Goal: Task Accomplishment & Management: Manage account settings

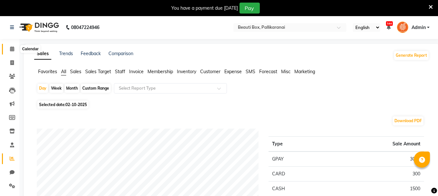
click at [13, 47] on icon at bounding box center [12, 48] width 4 height 5
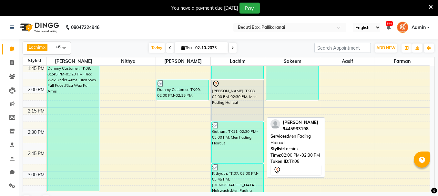
scroll to position [484, 0]
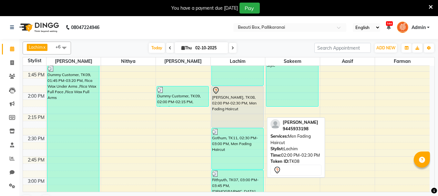
click at [228, 104] on div "[PERSON_NAME], TK08, 02:00 PM-02:30 PM, Men Fading Haircut" at bounding box center [238, 106] width 52 height 41
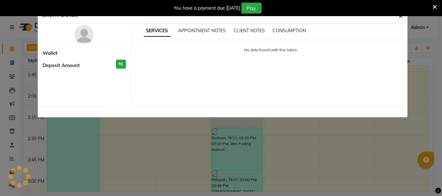
select select "7"
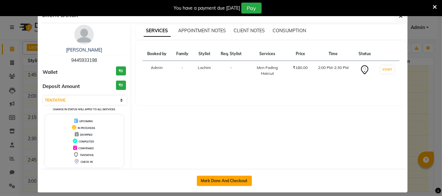
click at [217, 179] on button "Mark Done And Checkout" at bounding box center [224, 181] width 55 height 10
select select "service"
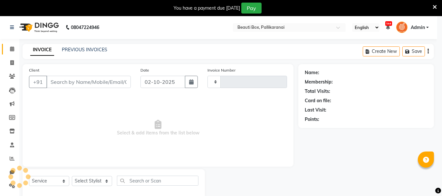
type input "2914"
select select "11"
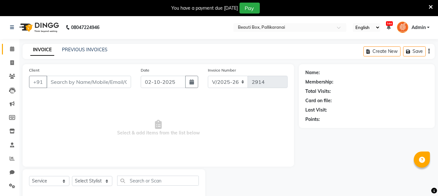
type input "9445933198"
select select "9763"
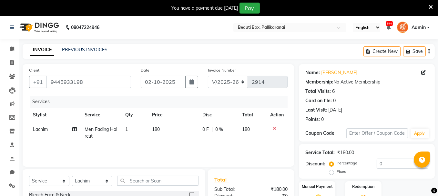
click at [156, 133] on td "180" at bounding box center [173, 132] width 50 height 21
select select "9763"
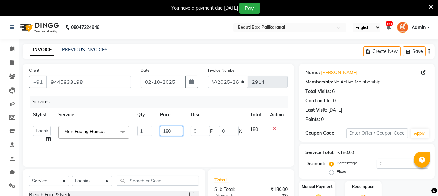
click at [169, 131] on input "180" at bounding box center [171, 131] width 23 height 10
type input "200"
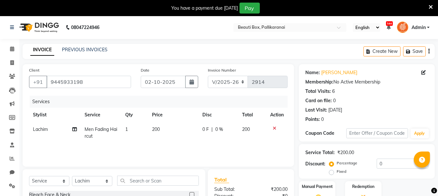
click at [173, 142] on td "200" at bounding box center [173, 132] width 50 height 21
select select "9763"
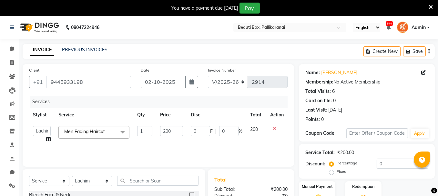
scroll to position [77, 0]
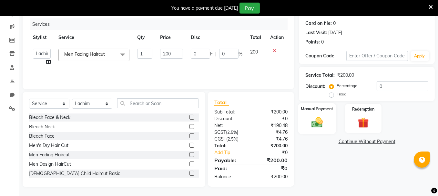
click at [325, 123] on img at bounding box center [317, 122] width 18 height 13
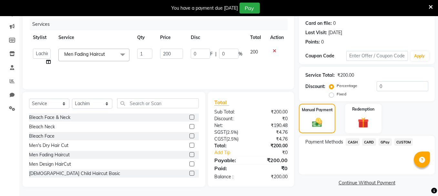
click at [384, 142] on span "GPay" at bounding box center [384, 141] width 13 height 7
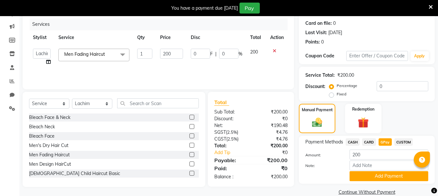
click at [353, 140] on span "CASH" at bounding box center [352, 141] width 14 height 7
click at [385, 176] on button "Add Payment" at bounding box center [388, 176] width 79 height 10
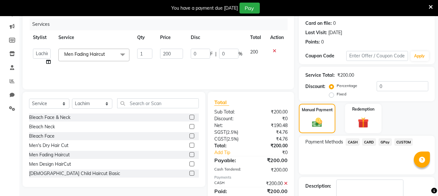
scroll to position [114, 0]
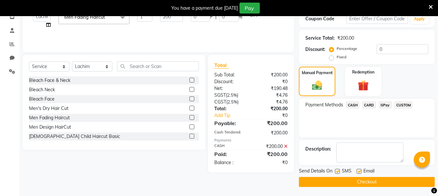
click at [384, 182] on button "Checkout" at bounding box center [367, 182] width 136 height 10
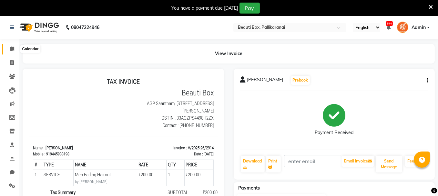
click at [12, 47] on icon at bounding box center [12, 48] width 4 height 5
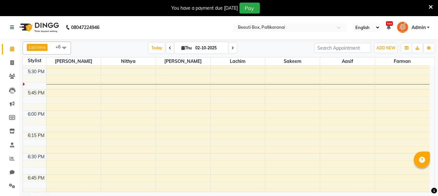
scroll to position [742, 0]
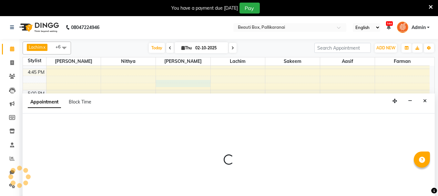
scroll to position [16, 0]
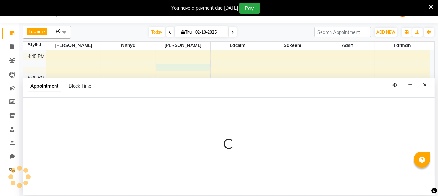
select select "40097"
select select "tentative"
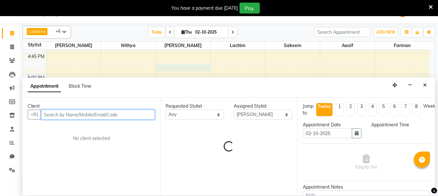
select select "1020"
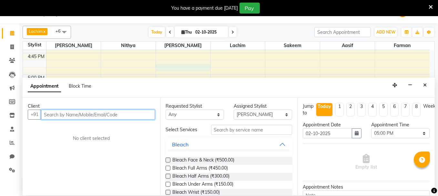
click at [111, 112] on input "text" at bounding box center [98, 115] width 114 height 10
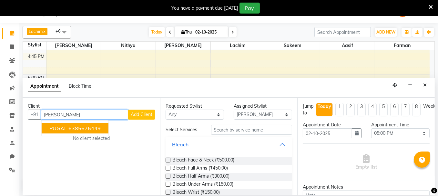
click at [80, 125] on ngb-highlight "6385676449" at bounding box center [84, 128] width 32 height 6
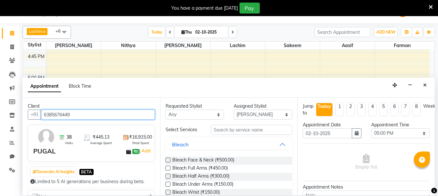
type input "6385676449"
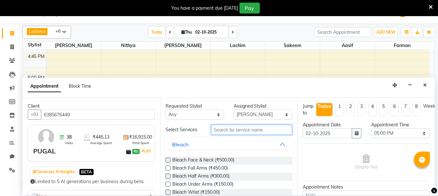
click at [217, 127] on input "text" at bounding box center [251, 130] width 81 height 10
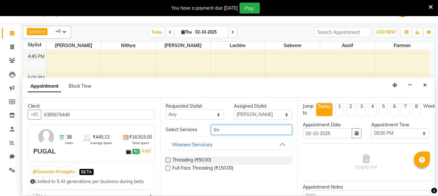
type input "thr"
click at [168, 159] on label at bounding box center [167, 160] width 5 height 5
click at [168, 159] on input "checkbox" at bounding box center [167, 161] width 4 height 4
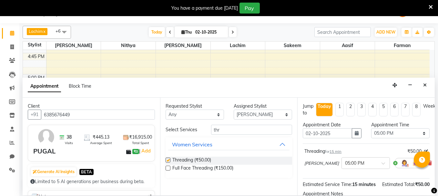
checkbox input "false"
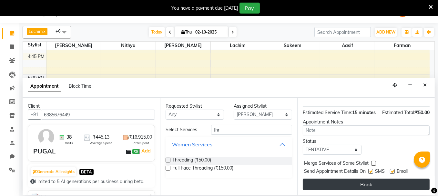
click at [391, 179] on button "Book" at bounding box center [365, 185] width 127 height 12
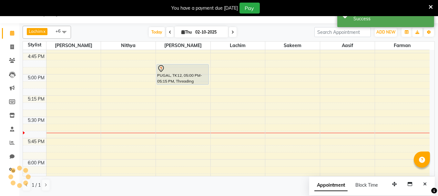
scroll to position [0, 0]
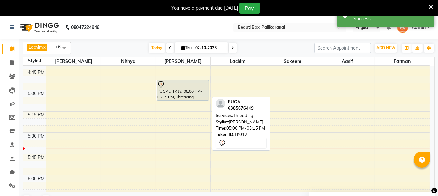
click at [176, 93] on div "PUGAL, TK12, 05:00 PM-05:15 PM, Threading" at bounding box center [183, 90] width 52 height 20
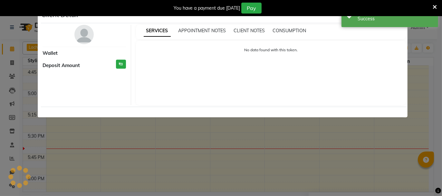
select select "7"
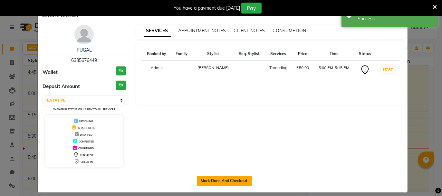
click at [219, 179] on button "Mark Done And Checkout" at bounding box center [224, 181] width 55 height 10
select select "11"
select select "service"
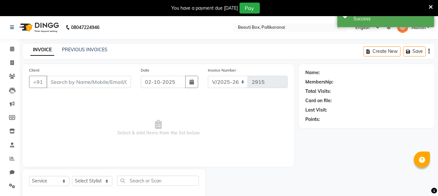
type input "6385676449"
select select "40097"
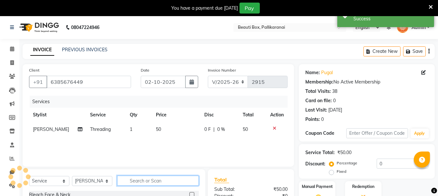
click at [144, 179] on input "text" at bounding box center [158, 181] width 82 height 10
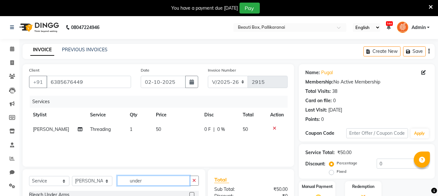
scroll to position [64, 0]
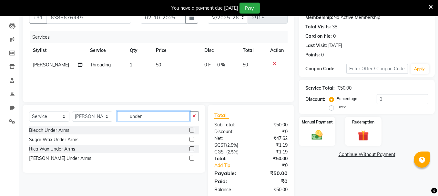
type input "under"
click at [192, 149] on label at bounding box center [191, 148] width 5 height 5
click at [192, 149] on input "checkbox" at bounding box center [191, 149] width 4 height 4
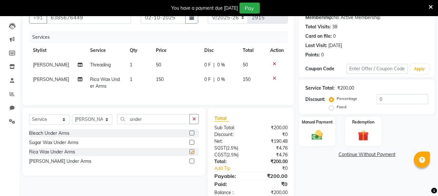
checkbox input "false"
click at [323, 130] on img at bounding box center [317, 135] width 18 height 13
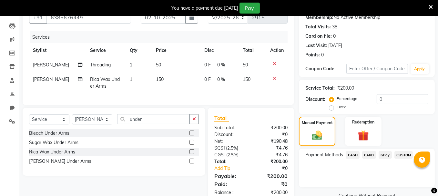
click at [383, 154] on span "GPay" at bounding box center [384, 154] width 13 height 7
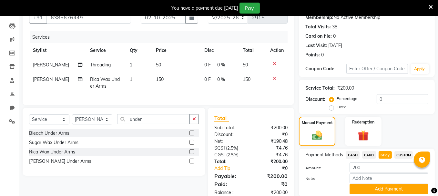
scroll to position [87, 0]
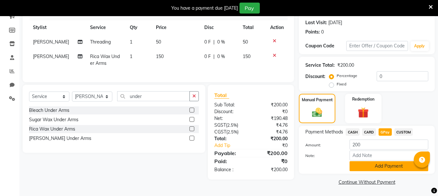
click at [384, 161] on button "Add Payment" at bounding box center [388, 166] width 79 height 10
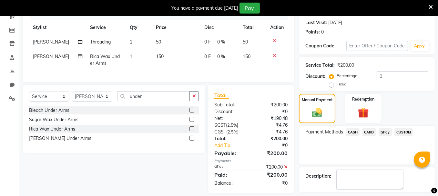
scroll to position [114, 0]
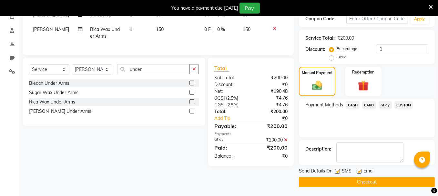
click at [395, 182] on button "Checkout" at bounding box center [367, 182] width 136 height 10
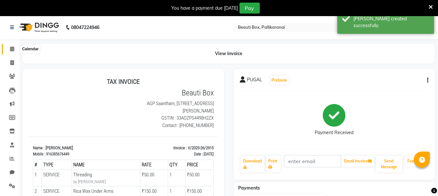
click at [12, 47] on icon at bounding box center [12, 48] width 4 height 5
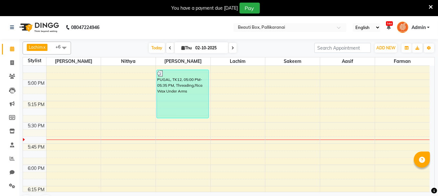
scroll to position [742, 0]
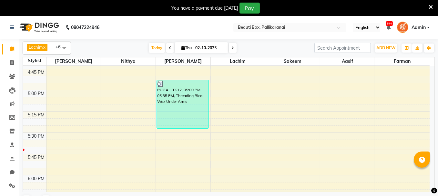
select select "7616"
select select "tentative"
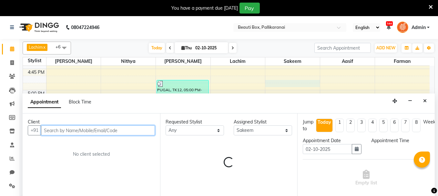
select select "1020"
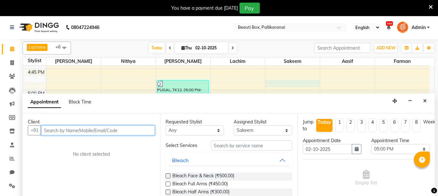
scroll to position [16, 0]
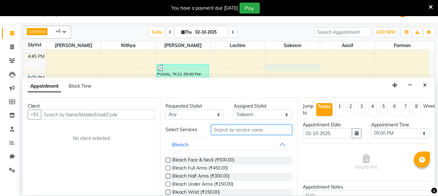
click at [221, 127] on input "text" at bounding box center [251, 130] width 81 height 10
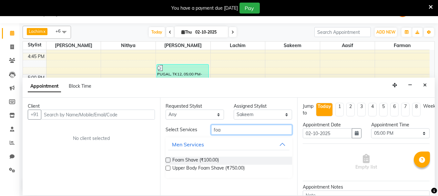
type input "foa"
click at [168, 161] on label at bounding box center [167, 160] width 5 height 5
click at [168, 161] on input "checkbox" at bounding box center [167, 161] width 4 height 4
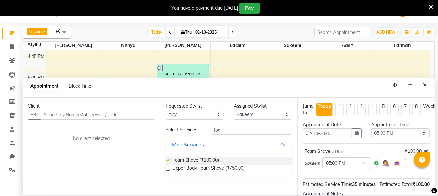
checkbox input "false"
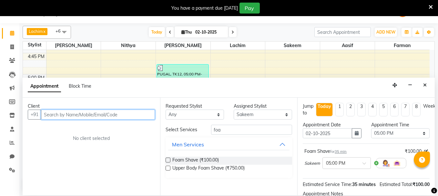
click at [118, 116] on input "text" at bounding box center [98, 115] width 114 height 10
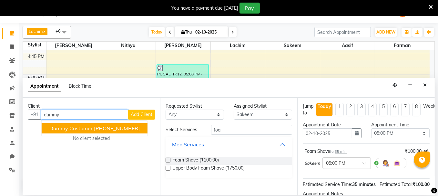
click at [72, 127] on span "Dummy Customer" at bounding box center [70, 128] width 43 height 6
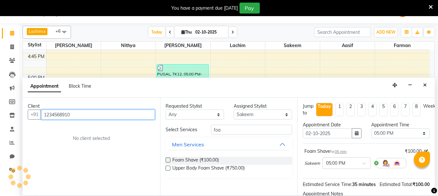
scroll to position [81, 0]
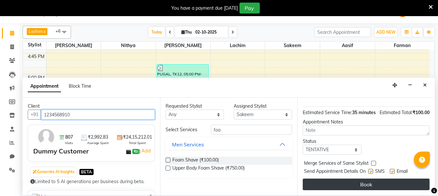
type input "1234568910"
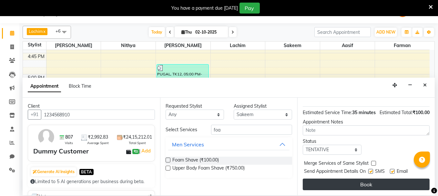
click at [368, 180] on button "Book" at bounding box center [365, 185] width 127 height 12
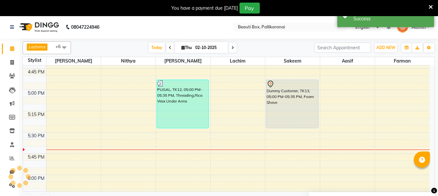
scroll to position [0, 0]
select select "40097"
select select "tentative"
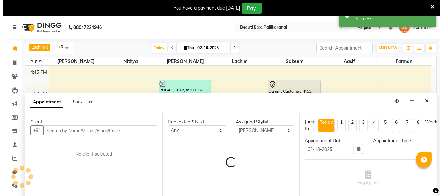
scroll to position [16, 0]
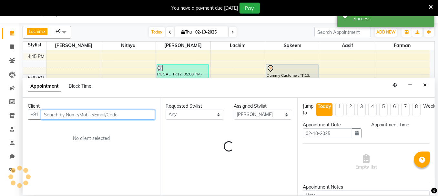
select select "1050"
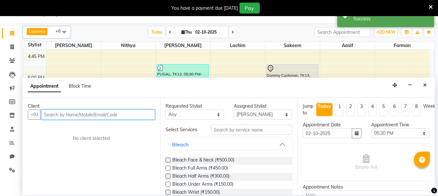
click at [109, 112] on input "text" at bounding box center [98, 115] width 114 height 10
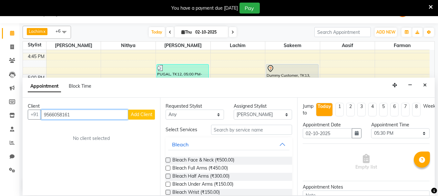
type input "9566058161"
click at [134, 115] on span "Add Client" at bounding box center [142, 115] width 22 height 6
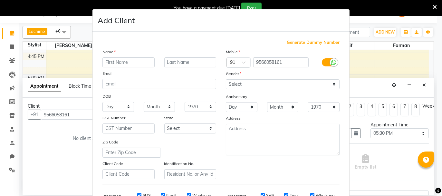
click at [129, 64] on input "text" at bounding box center [129, 62] width 52 height 10
type input "Priya"
click at [291, 85] on select "Select [DEMOGRAPHIC_DATA] [DEMOGRAPHIC_DATA] Other Prefer Not To Say" at bounding box center [283, 84] width 114 height 10
select select "[DEMOGRAPHIC_DATA]"
click at [226, 79] on select "Select [DEMOGRAPHIC_DATA] [DEMOGRAPHIC_DATA] Other Prefer Not To Say" at bounding box center [283, 84] width 114 height 10
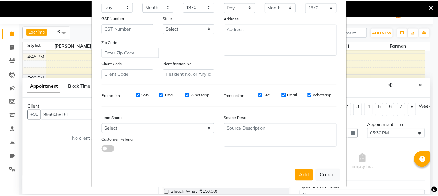
scroll to position [101, 0]
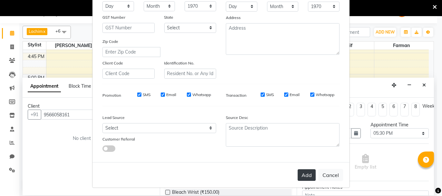
click at [307, 173] on button "Add" at bounding box center [307, 175] width 18 height 12
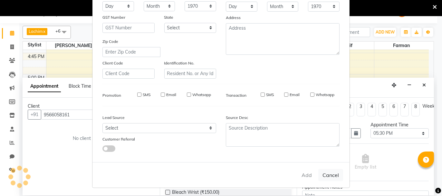
select select
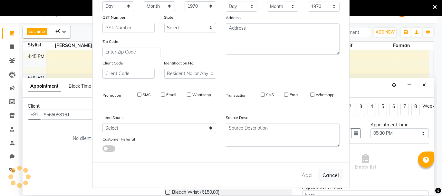
select select
checkbox input "false"
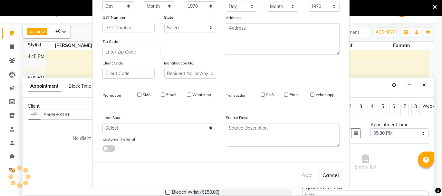
checkbox input "false"
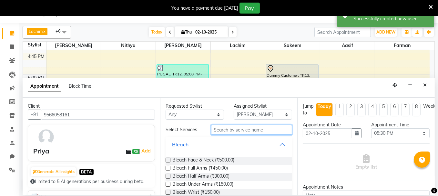
click at [244, 130] on input "text" at bounding box center [251, 130] width 81 height 10
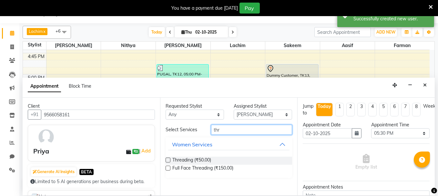
type input "thr"
click at [168, 159] on label at bounding box center [167, 160] width 5 height 5
click at [168, 159] on input "checkbox" at bounding box center [167, 161] width 4 height 4
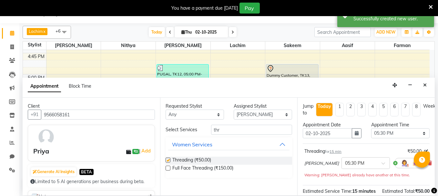
checkbox input "false"
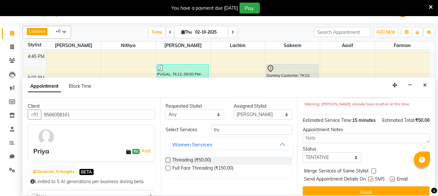
scroll to position [81, 0]
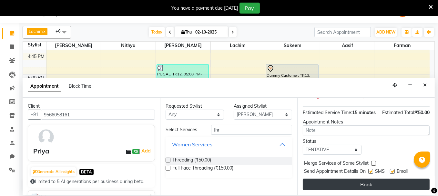
click at [389, 184] on button "Book" at bounding box center [365, 185] width 127 height 12
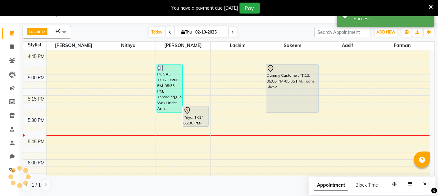
scroll to position [0, 0]
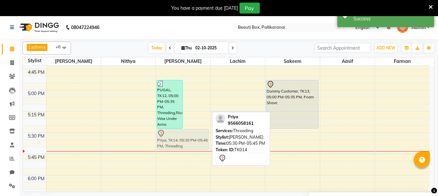
drag, startPoint x: 196, startPoint y: 125, endPoint x: 189, endPoint y: 130, distance: 8.1
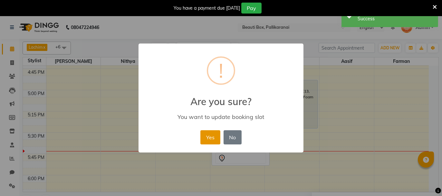
click at [210, 141] on button "Yes" at bounding box center [211, 137] width 20 height 14
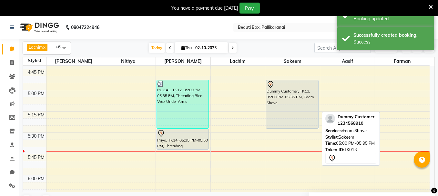
click at [287, 108] on div "Dummy Customer, TK13, 05:00 PM-05:35 PM, Foam Shave" at bounding box center [292, 104] width 52 height 48
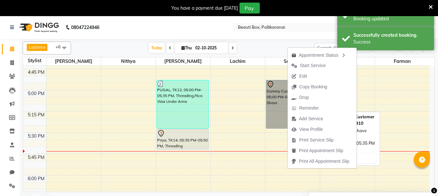
click at [282, 114] on link "Dummy Customer, TK13, 05:00 PM-05:35 PM, Foam Shave" at bounding box center [292, 104] width 53 height 49
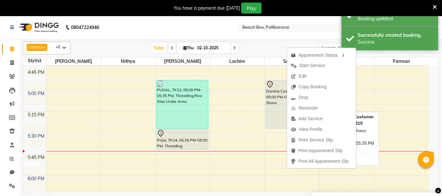
select select "7"
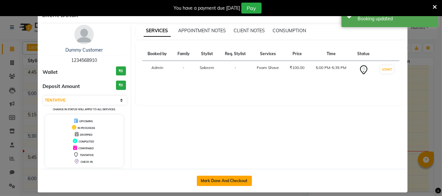
click at [213, 176] on button "Mark Done And Checkout" at bounding box center [224, 181] width 55 height 10
select select "service"
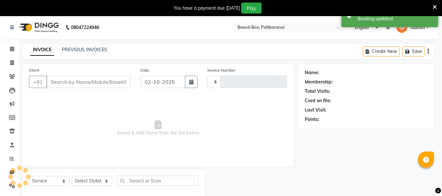
type input "2916"
select select "11"
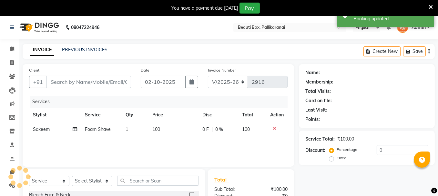
type input "1234568910"
select select "7616"
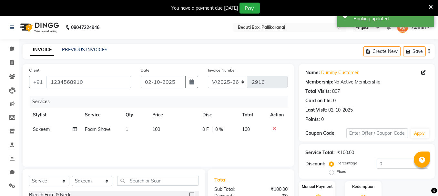
scroll to position [77, 0]
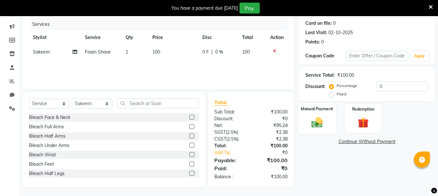
click at [321, 121] on img at bounding box center [317, 122] width 18 height 13
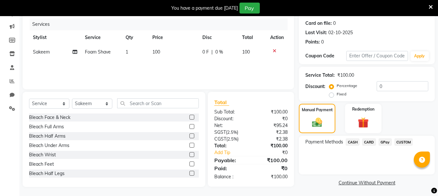
click at [385, 142] on span "GPay" at bounding box center [384, 141] width 13 height 7
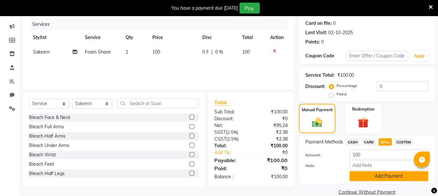
click at [388, 177] on button "Add Payment" at bounding box center [388, 176] width 79 height 10
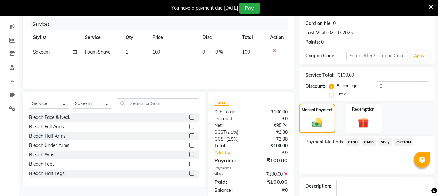
scroll to position [114, 0]
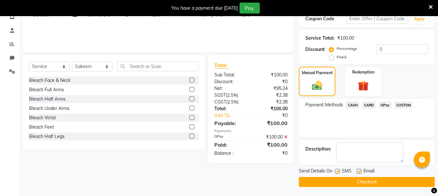
click at [328, 178] on button "Checkout" at bounding box center [367, 182] width 136 height 10
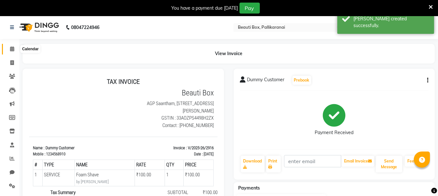
click at [12, 49] on icon at bounding box center [12, 48] width 4 height 5
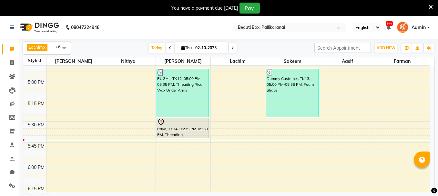
scroll to position [806, 0]
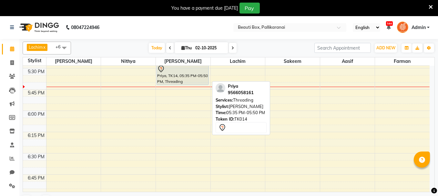
click at [188, 77] on div "Priya, TK14, 05:35 PM-05:50 PM, Threading" at bounding box center [183, 75] width 52 height 20
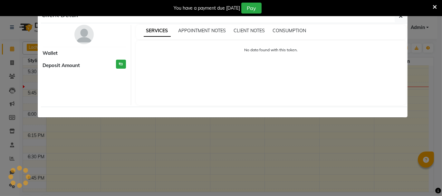
select select "7"
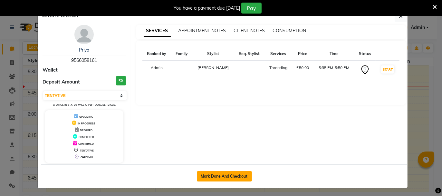
click at [228, 171] on button "Mark Done And Checkout" at bounding box center [224, 176] width 55 height 10
select select "service"
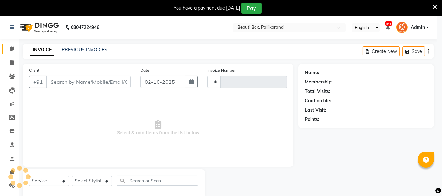
type input "2917"
select select "11"
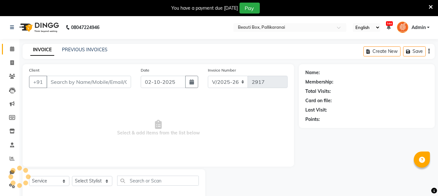
type input "9566058161"
select select "40097"
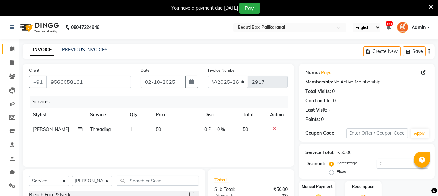
scroll to position [77, 0]
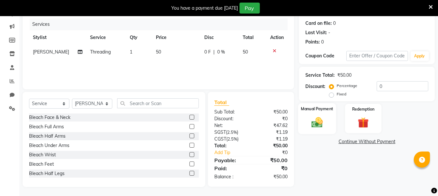
click at [322, 119] on img at bounding box center [317, 122] width 18 height 13
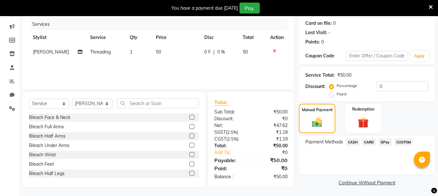
click at [384, 140] on span "GPay" at bounding box center [384, 141] width 13 height 7
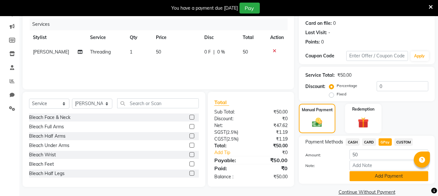
click at [372, 177] on button "Add Payment" at bounding box center [388, 176] width 79 height 10
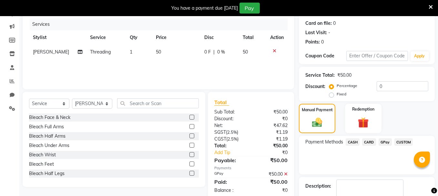
scroll to position [114, 0]
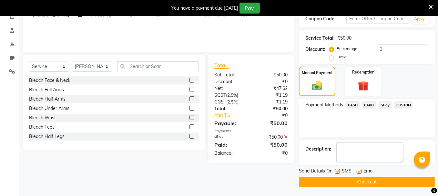
click at [374, 181] on button "Checkout" at bounding box center [367, 182] width 136 height 10
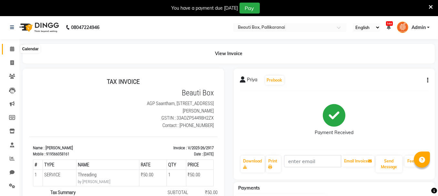
click at [12, 48] on icon at bounding box center [12, 48] width 4 height 5
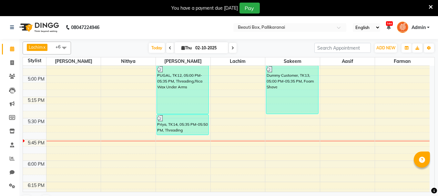
scroll to position [16, 0]
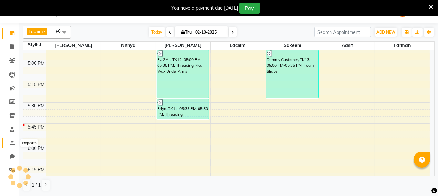
click at [11, 145] on icon at bounding box center [12, 142] width 5 height 5
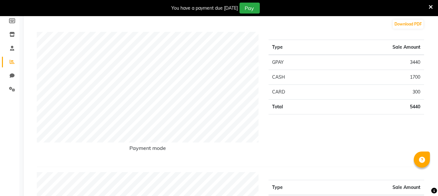
scroll to position [113, 0]
